Goal: Ask a question

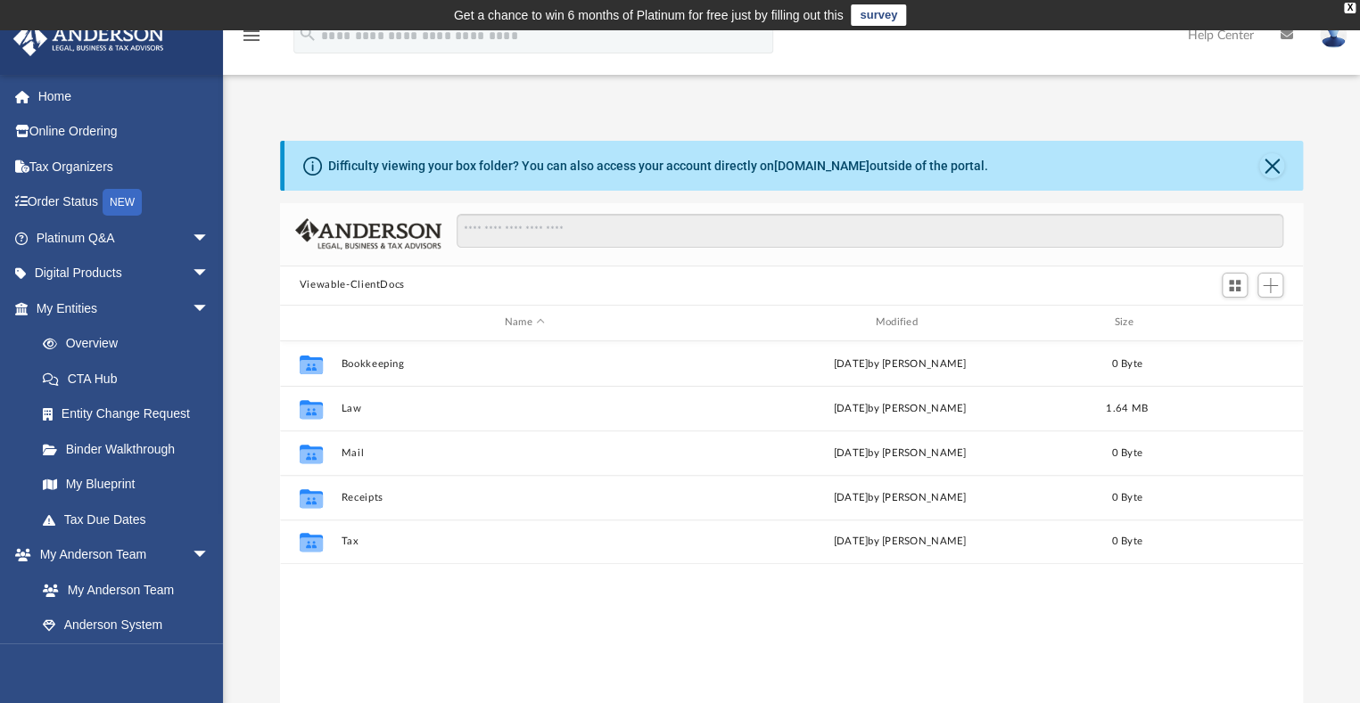
scroll to position [391, 1008]
click at [119, 586] on link "My Anderson Team" at bounding box center [130, 590] width 211 height 36
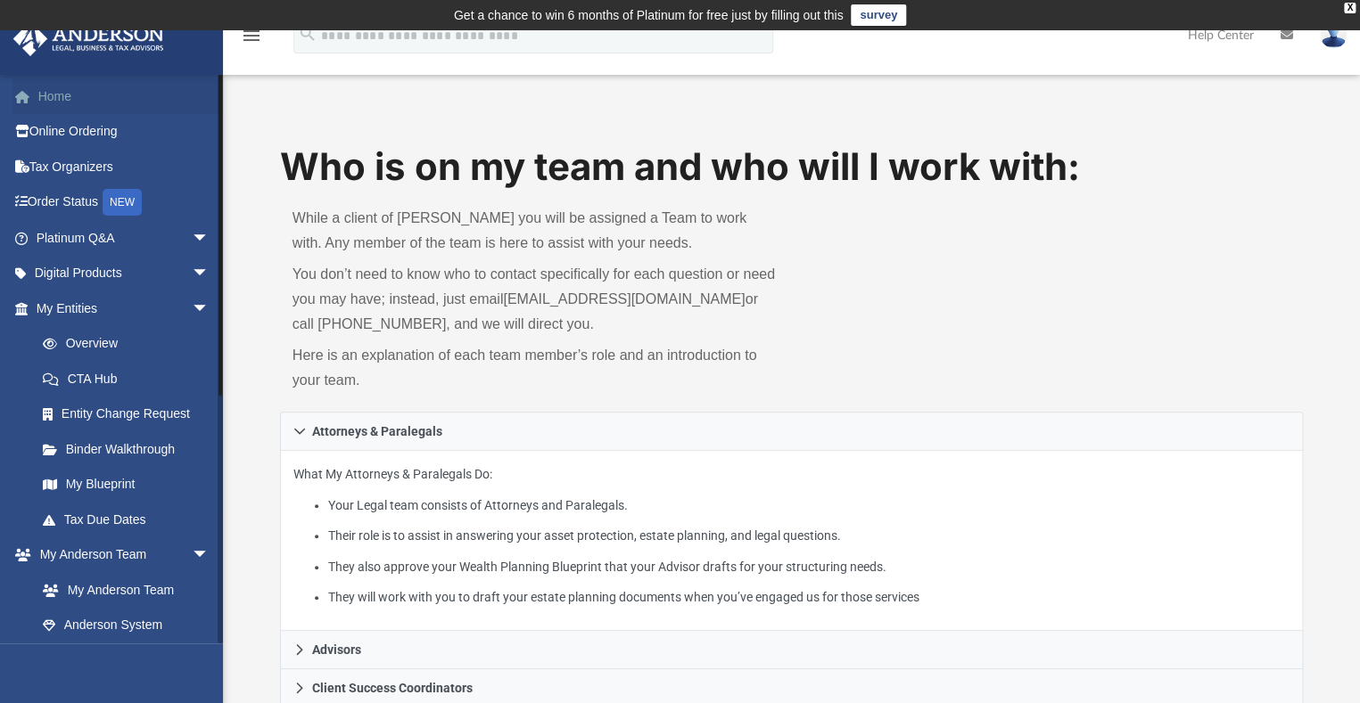
click at [57, 90] on link "Home" at bounding box center [124, 96] width 224 height 36
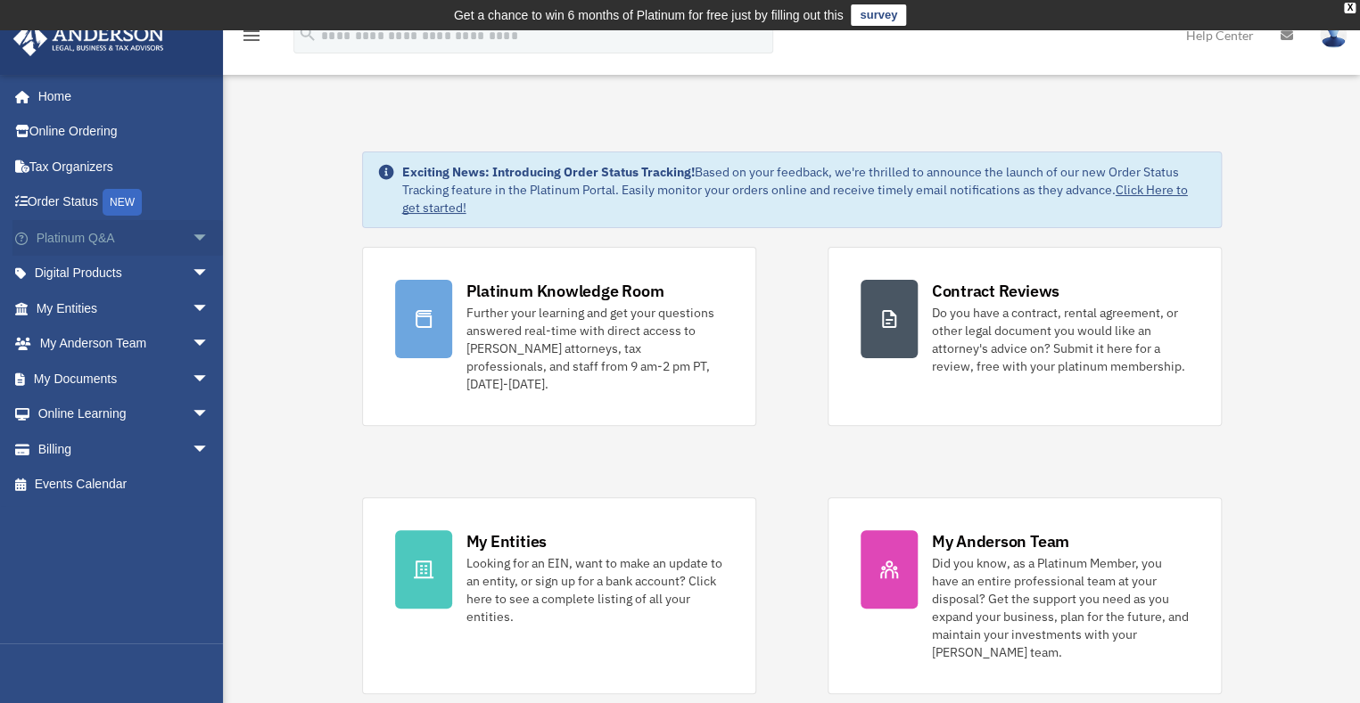
click at [94, 234] on link "Platinum Q&A arrow_drop_down" at bounding box center [124, 238] width 224 height 36
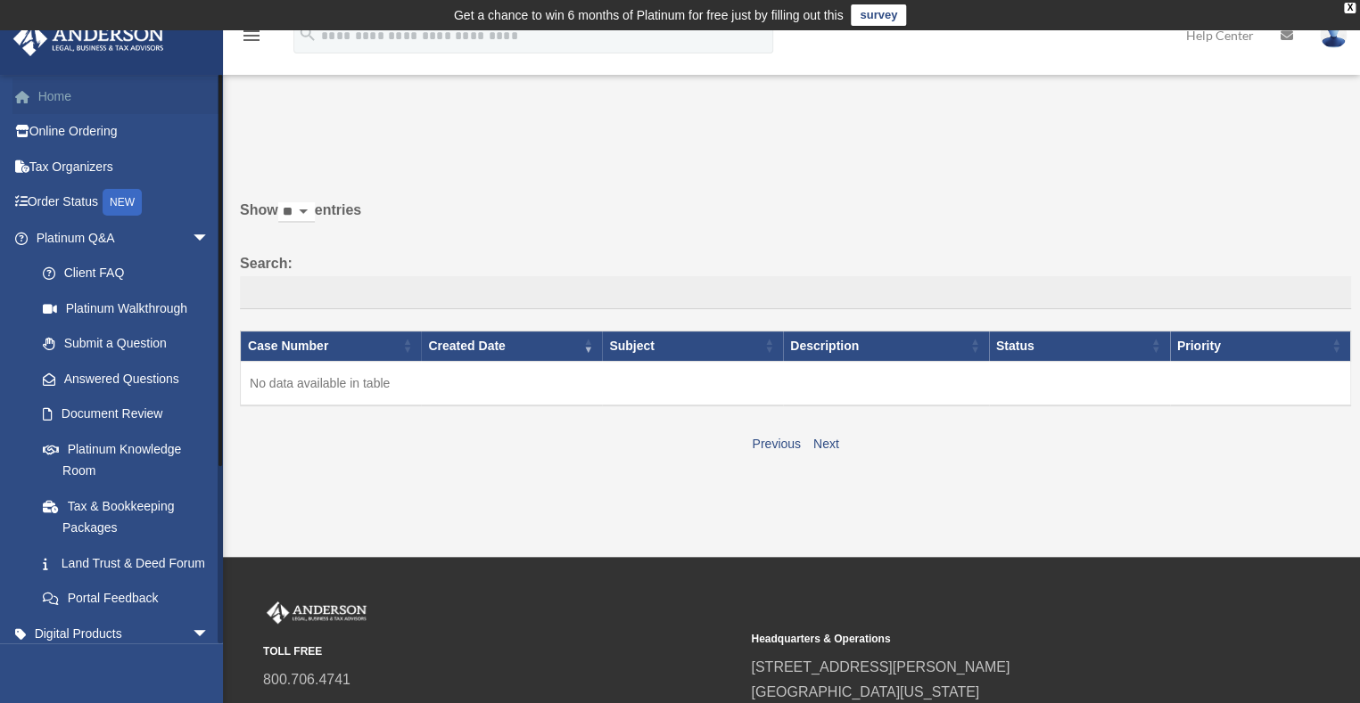
click at [57, 97] on link "Home" at bounding box center [124, 96] width 224 height 36
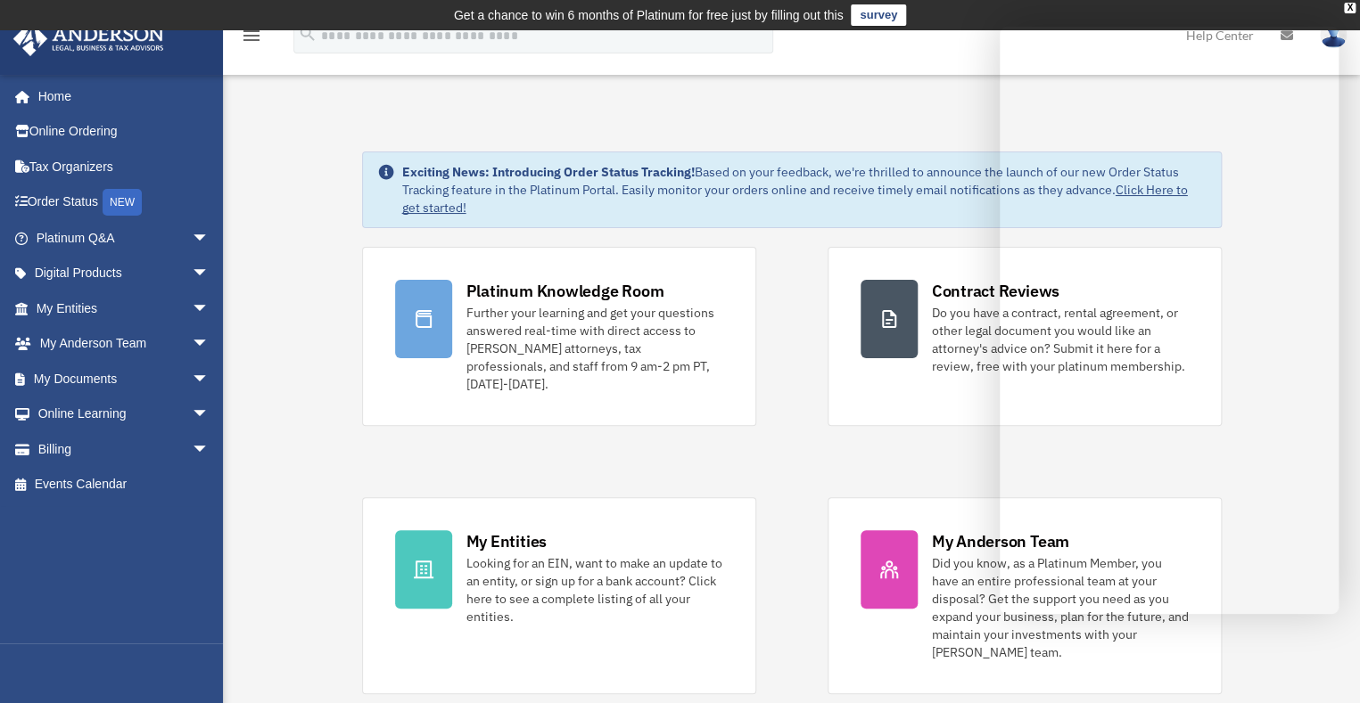
click at [37, 672] on div "jk48326@yahoo.com Sign Out jk48326@yahoo.com Home Online Ordering Tax Organizer…" at bounding box center [111, 425] width 223 height 703
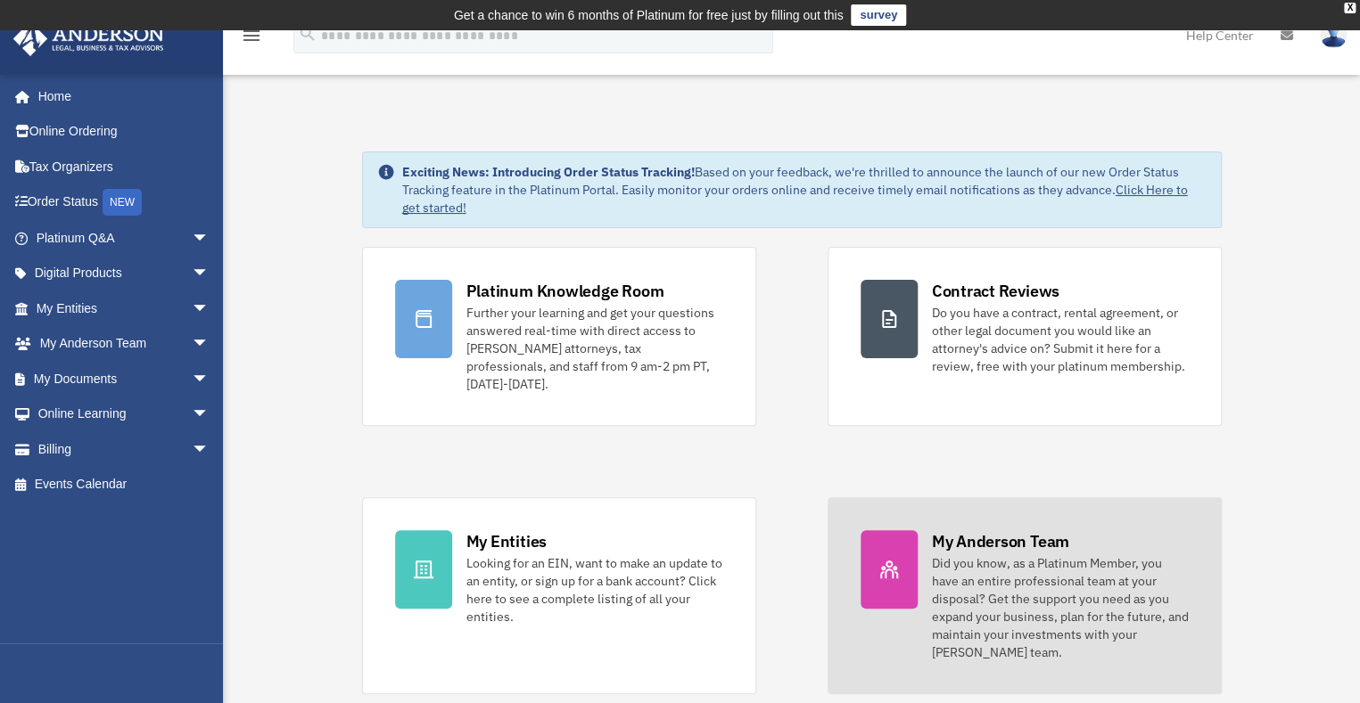
click at [1008, 565] on div "Did you know, as a Platinum Member, you have an entire professional team at you…" at bounding box center [1060, 608] width 257 height 107
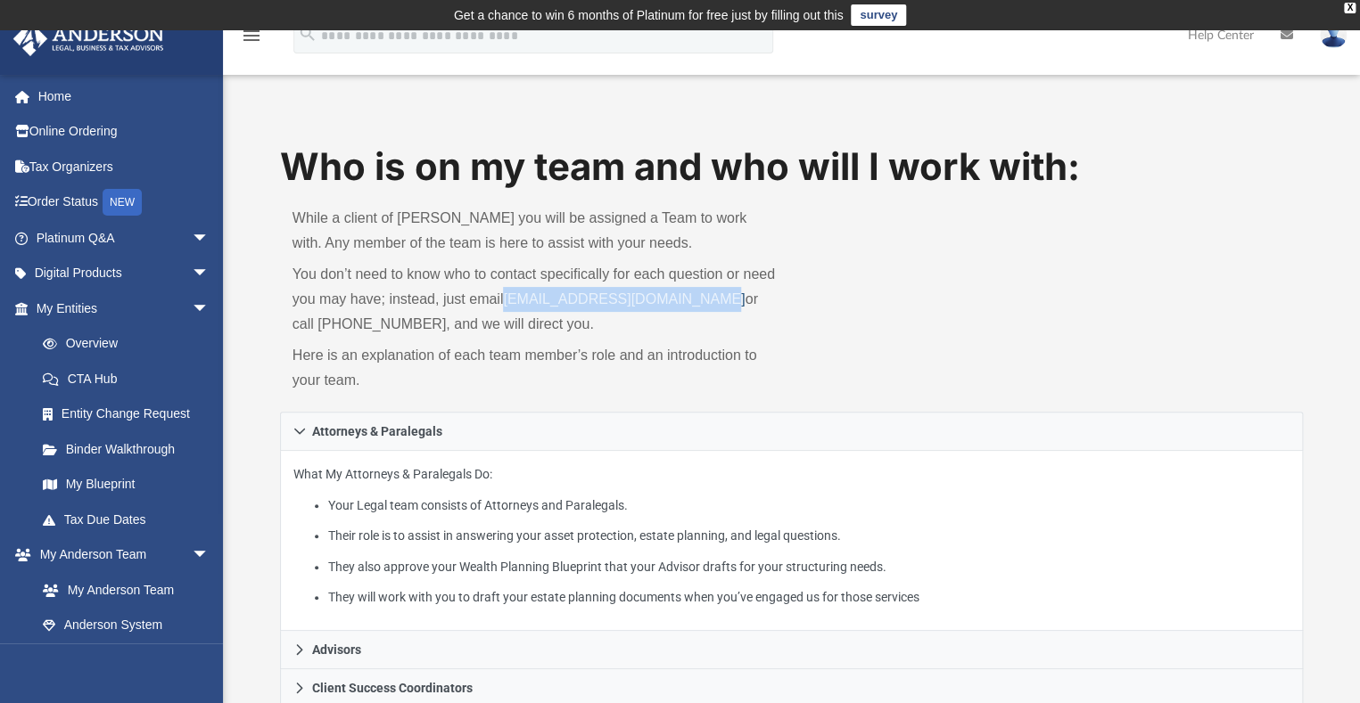
drag, startPoint x: 505, startPoint y: 300, endPoint x: 711, endPoint y: 305, distance: 206.9
click at [711, 305] on p "You don’t need to know who to contact specifically for each question or need yo…" at bounding box center [535, 299] width 487 height 75
copy link "myteam@andersonadvisors.com"
click at [77, 265] on link "Digital Products arrow_drop_down" at bounding box center [124, 274] width 224 height 36
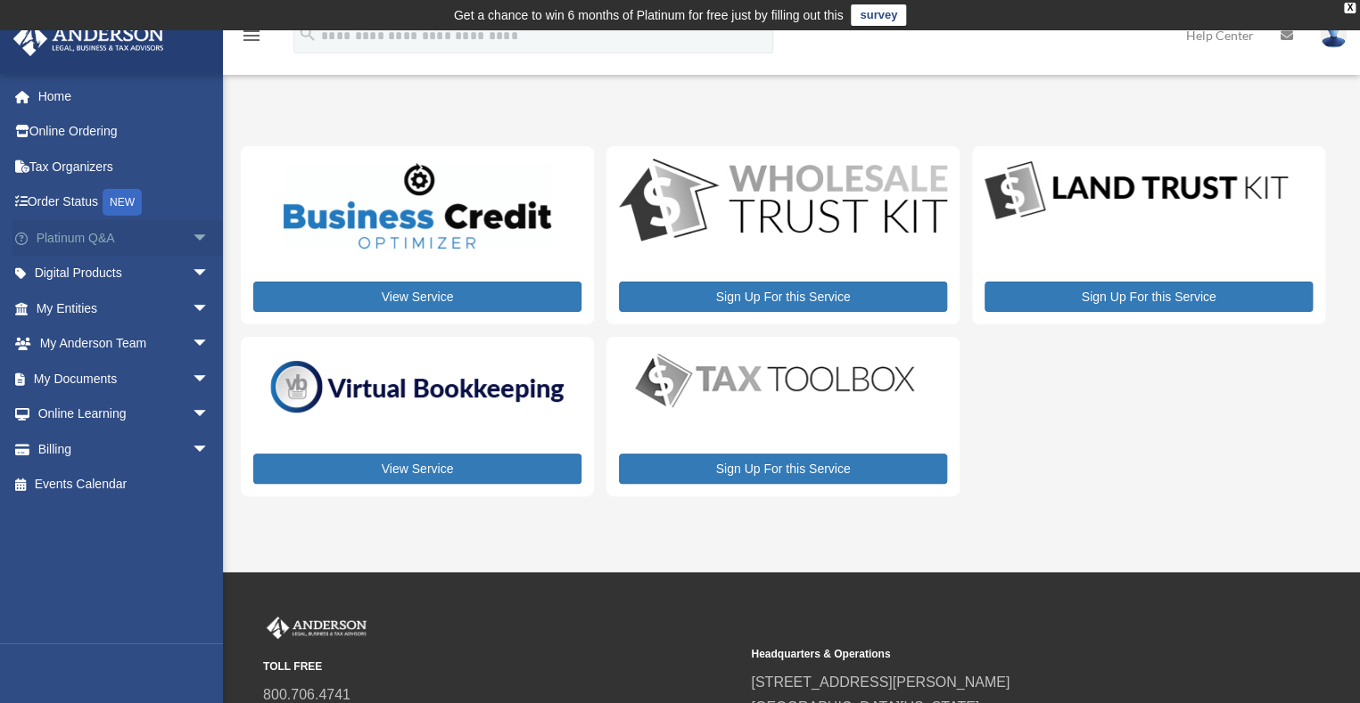
click at [82, 243] on link "Platinum Q&A arrow_drop_down" at bounding box center [124, 238] width 224 height 36
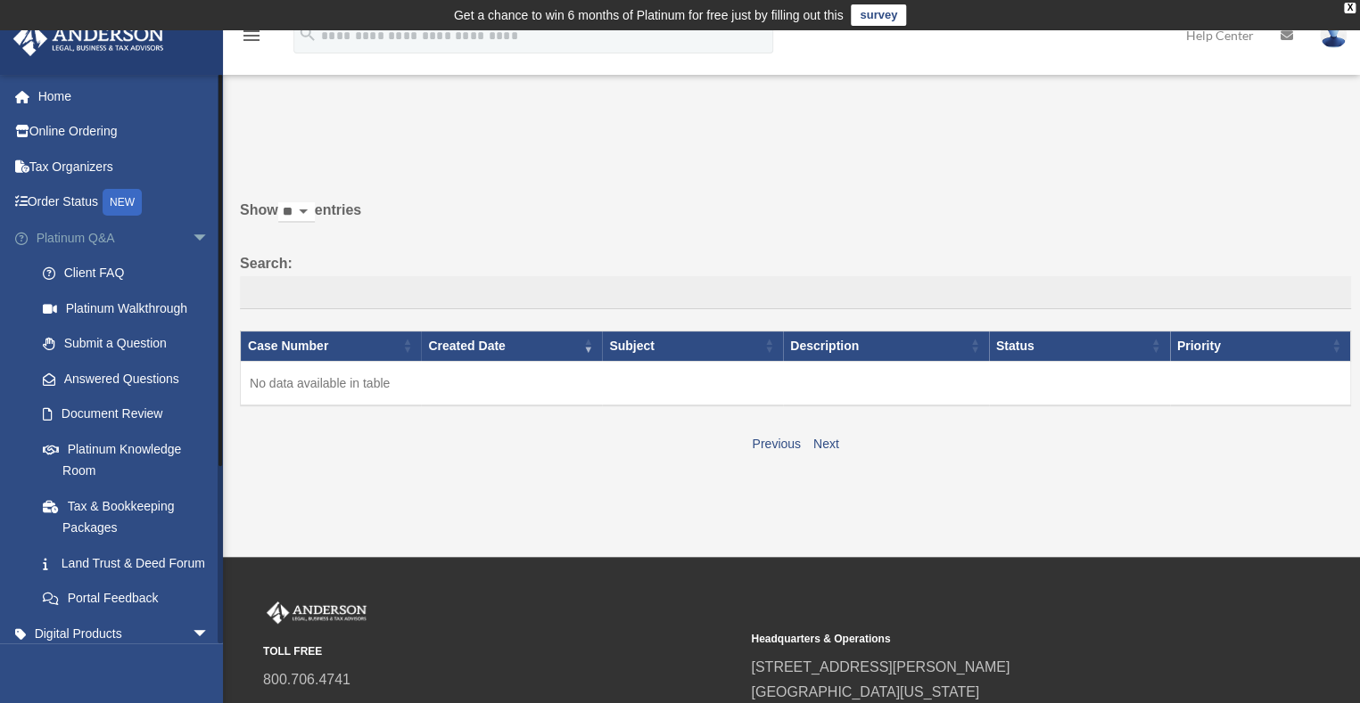
click at [90, 237] on link "Platinum Q&A arrow_drop_down" at bounding box center [124, 238] width 224 height 36
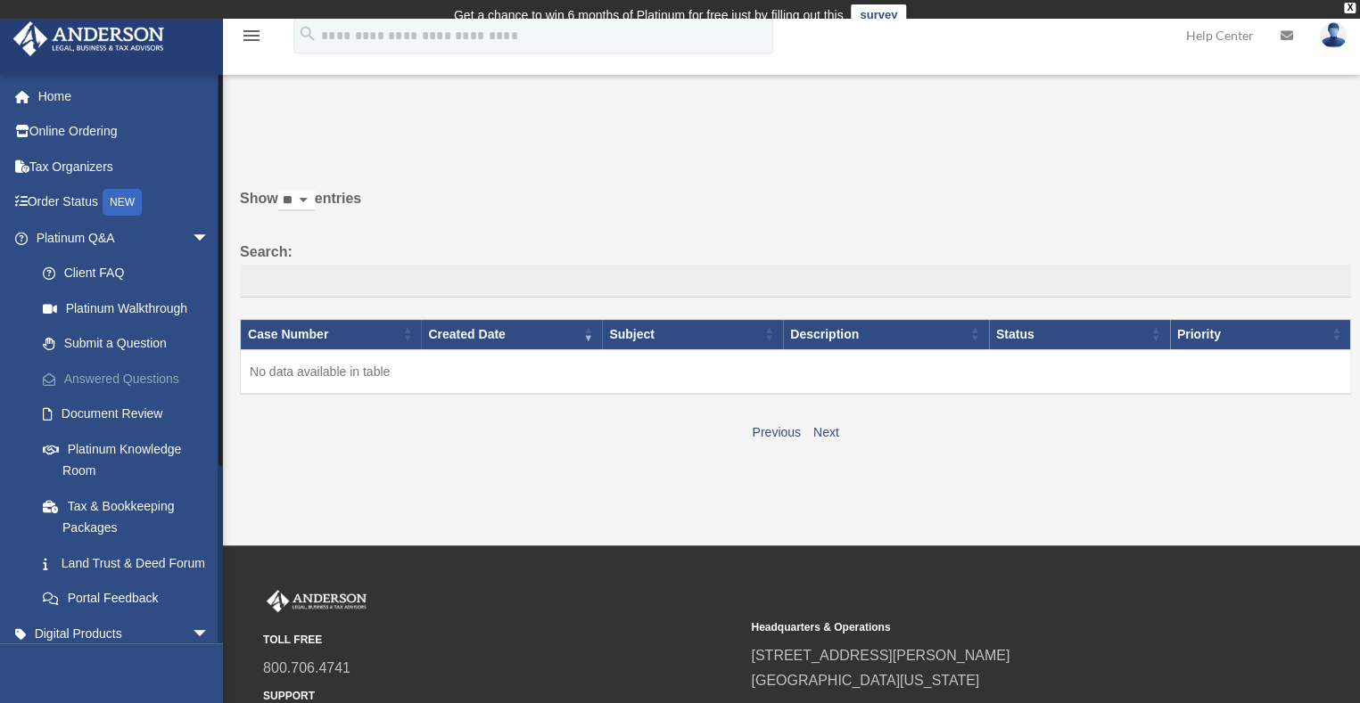
click at [101, 377] on link "Answered Questions" at bounding box center [130, 379] width 211 height 36
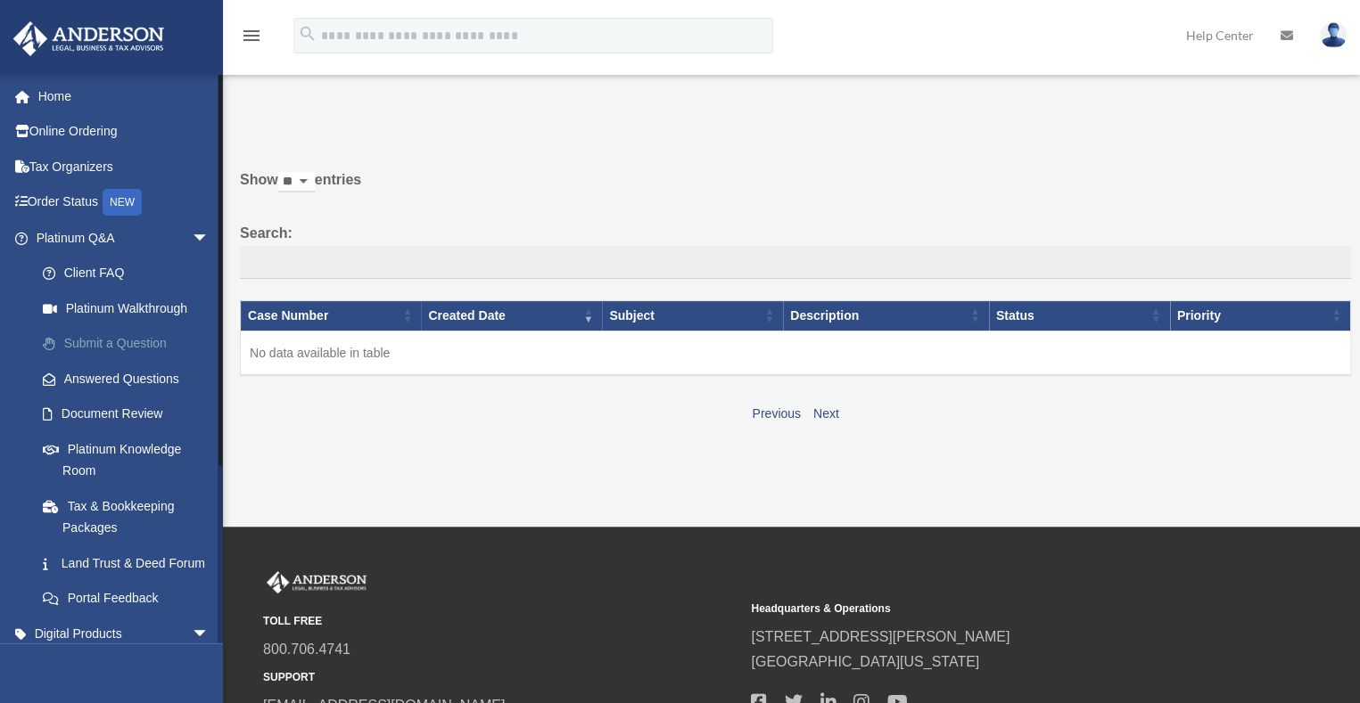
click at [95, 341] on link "Submit a Question" at bounding box center [130, 344] width 211 height 36
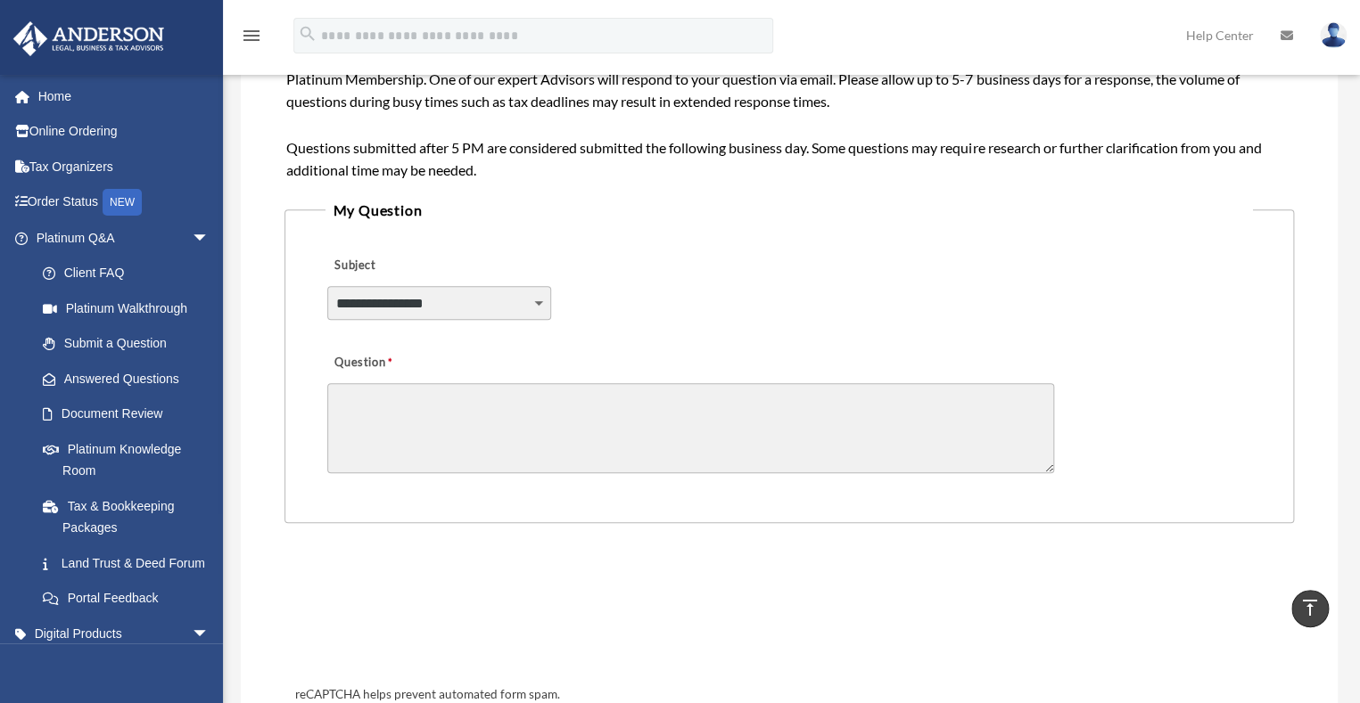
scroll to position [357, 0]
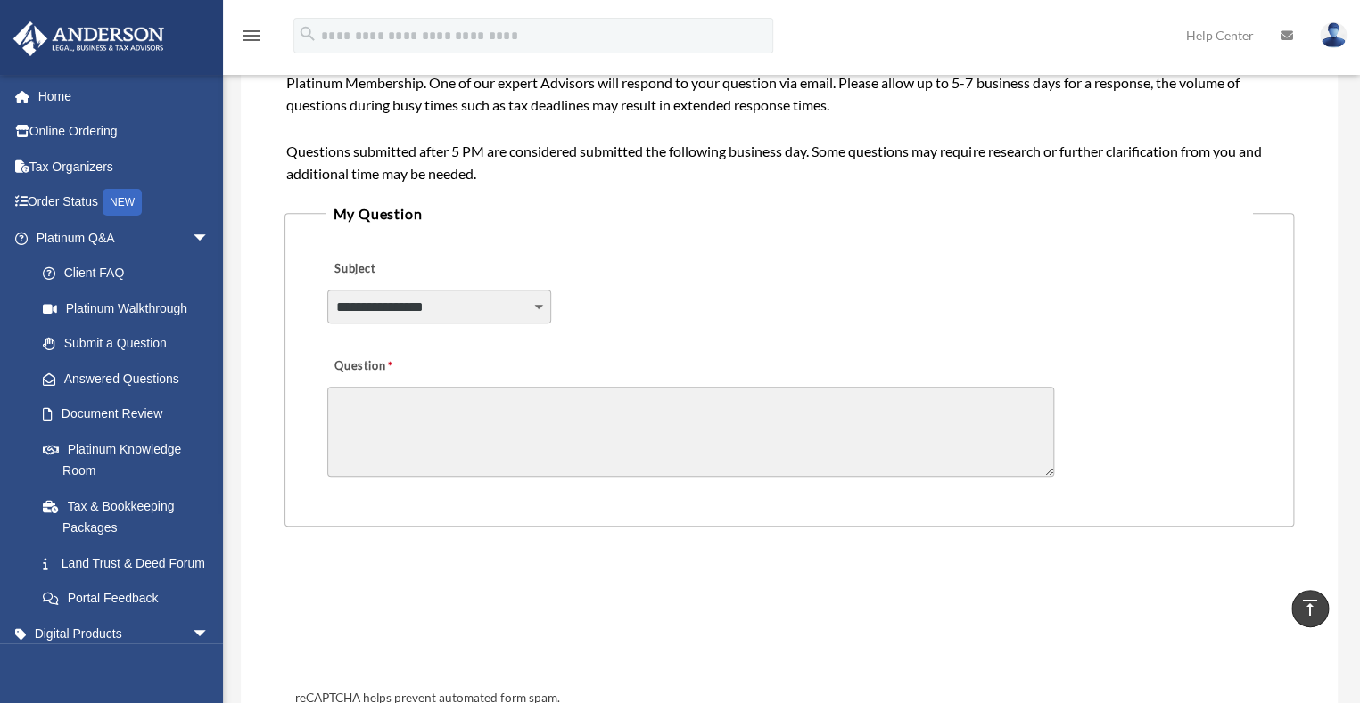
click at [443, 302] on select "**********" at bounding box center [438, 307] width 223 height 34
select select "******"
click at [327, 290] on select "**********" at bounding box center [438, 307] width 223 height 34
